Goal: Task Accomplishment & Management: Use online tool/utility

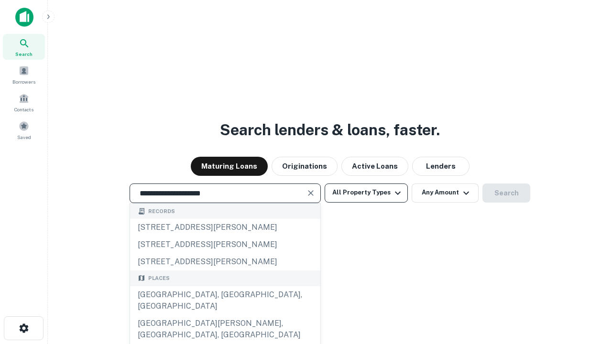
click at [225, 315] on div "[GEOGRAPHIC_DATA], [GEOGRAPHIC_DATA], [GEOGRAPHIC_DATA]" at bounding box center [225, 300] width 190 height 29
type input "**********"
click at [366, 193] on button "All Property Types" at bounding box center [366, 193] width 83 height 19
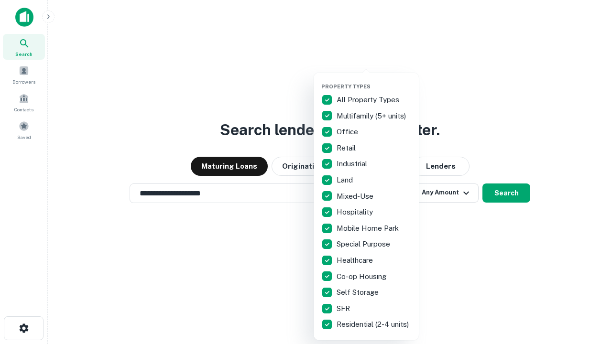
click at [374, 80] on button "button" at bounding box center [373, 80] width 105 height 0
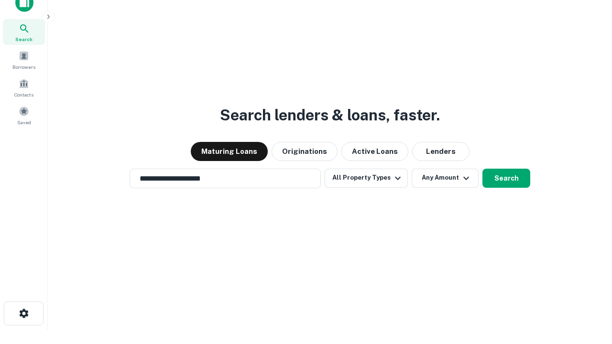
scroll to position [6, 115]
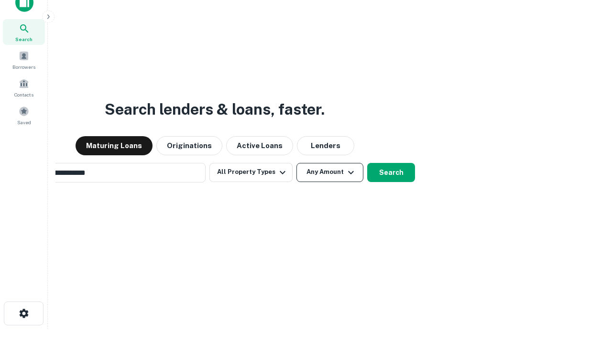
click at [296, 163] on button "Any Amount" at bounding box center [329, 172] width 67 height 19
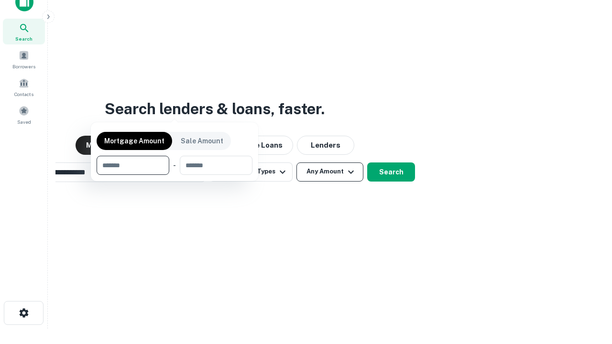
scroll to position [69, 271]
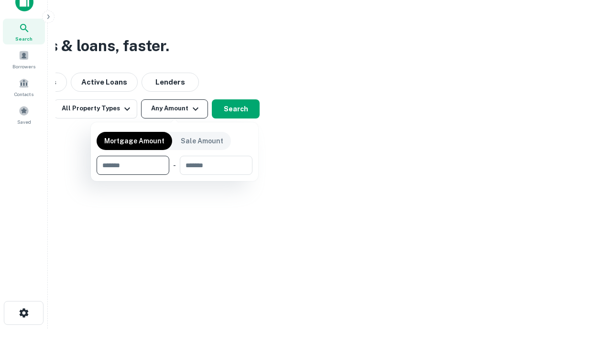
type input "*******"
click at [174, 175] on button "button" at bounding box center [175, 175] width 156 height 0
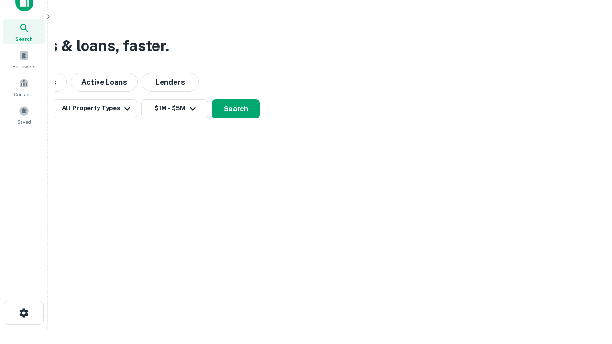
scroll to position [6, 176]
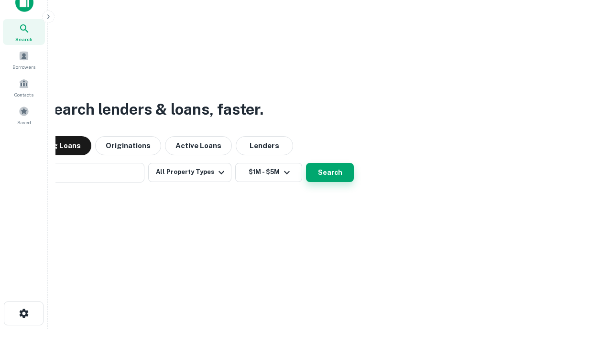
click at [306, 163] on button "Search" at bounding box center [330, 172] width 48 height 19
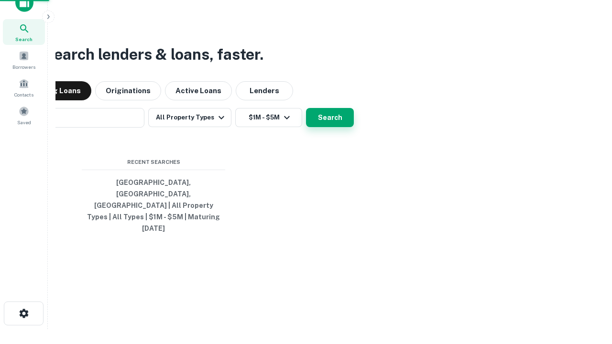
scroll to position [25, 271]
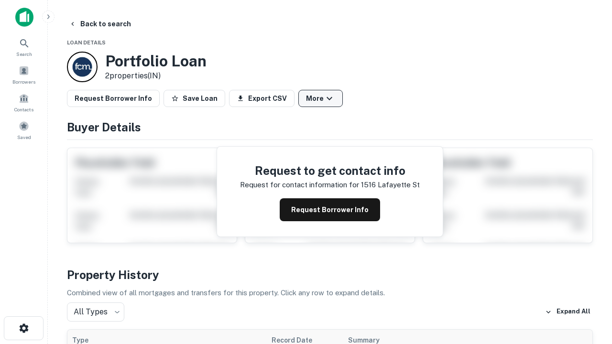
click at [320, 98] on button "More" at bounding box center [320, 98] width 44 height 17
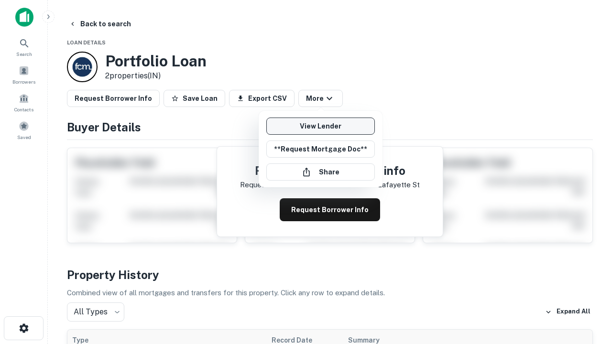
click at [320, 126] on link "View Lender" at bounding box center [320, 126] width 109 height 17
